Goal: Find specific page/section: Find specific page/section

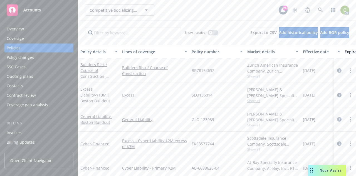
scroll to position [84, 0]
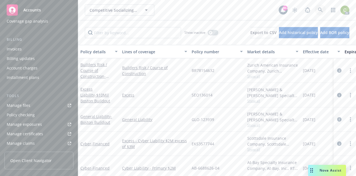
click at [324, 8] on link at bounding box center [320, 9] width 11 height 11
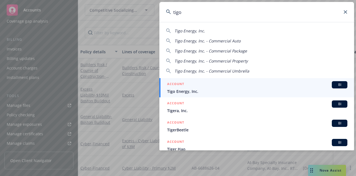
type input "tigo"
click at [235, 94] on span "Tigo Energy, Inc." at bounding box center [257, 91] width 180 height 6
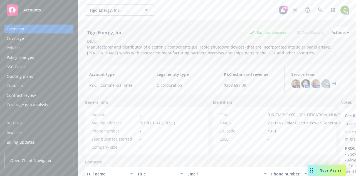
click at [333, 83] on link "+ 6" at bounding box center [335, 83] width 4 height 3
